Goal: Find specific page/section: Find specific page/section

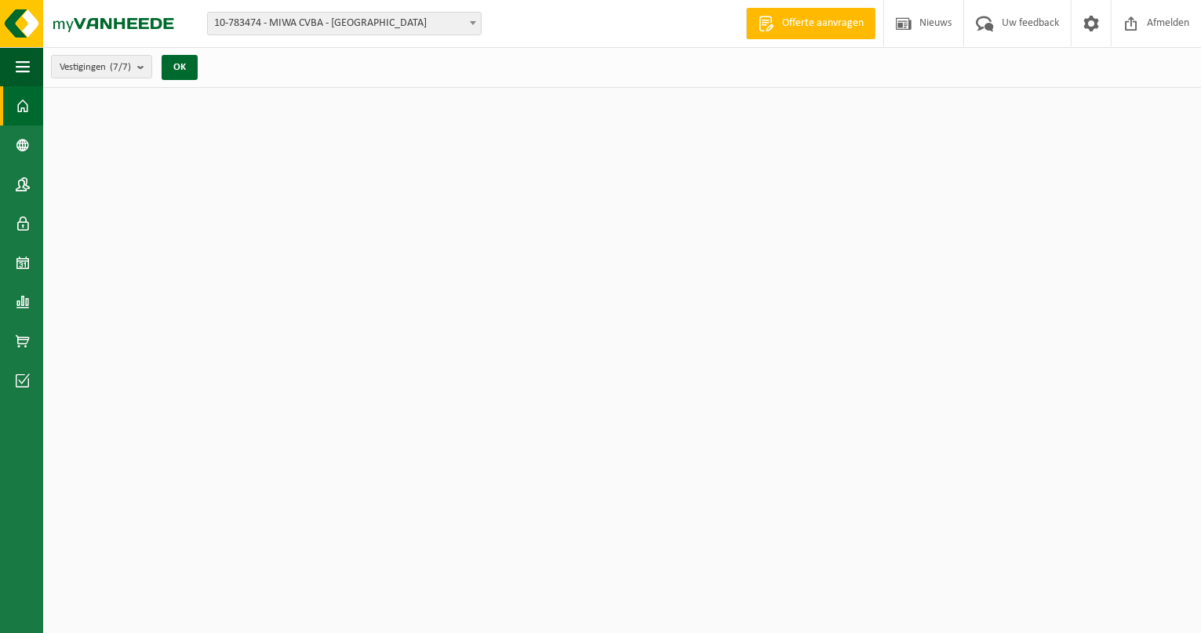
click at [330, 20] on span "10-783474 - MIWA CVBA - [GEOGRAPHIC_DATA]" at bounding box center [344, 24] width 273 height 22
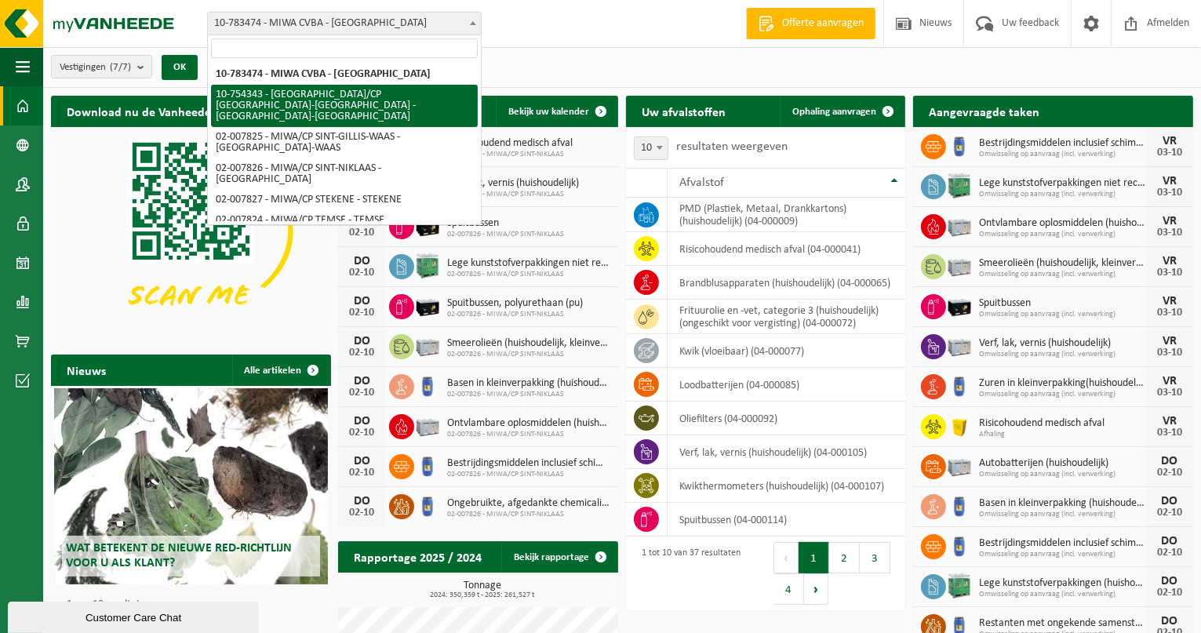
select select "27802"
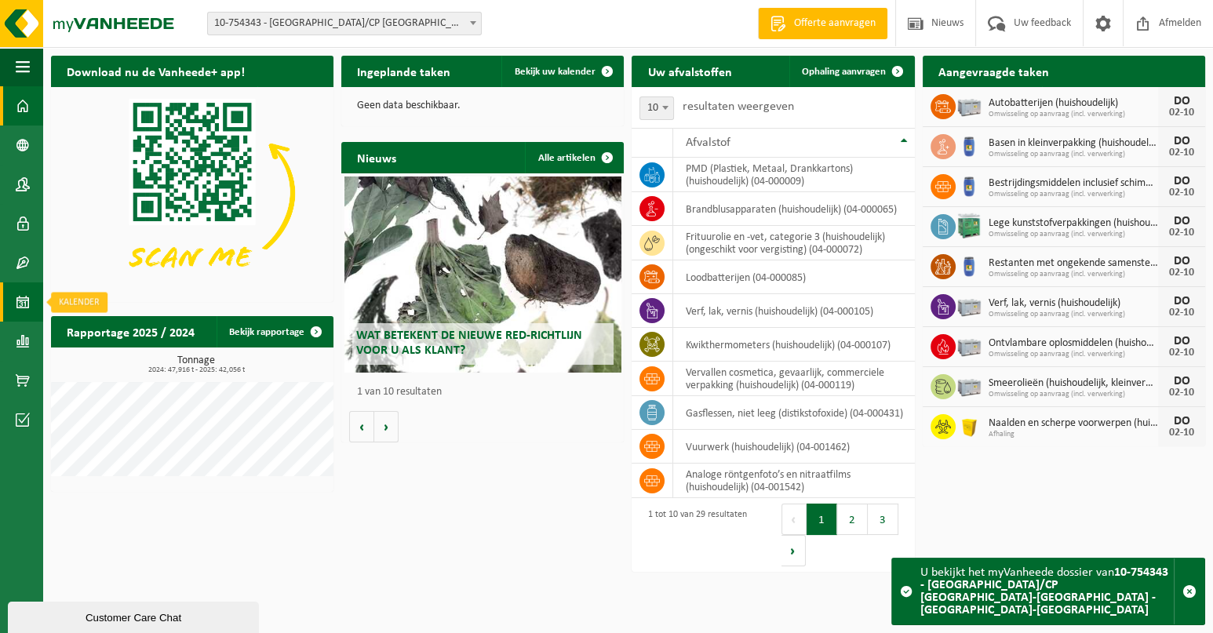
click at [23, 301] on span at bounding box center [23, 301] width 14 height 39
